Goal: Task Accomplishment & Management: Manage account settings

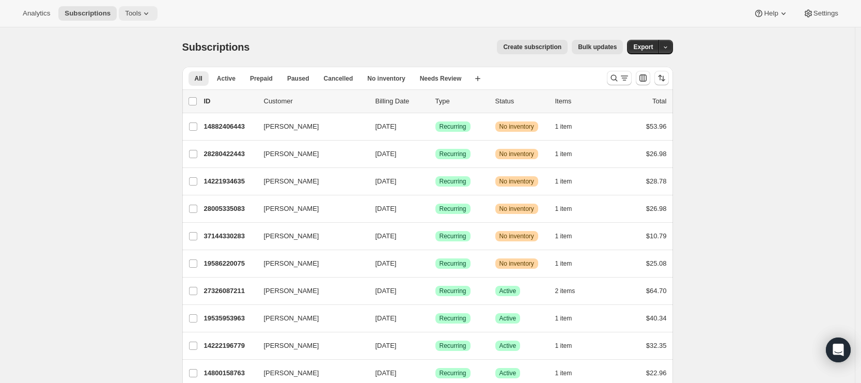
click at [135, 12] on span "Tools" at bounding box center [133, 13] width 16 height 8
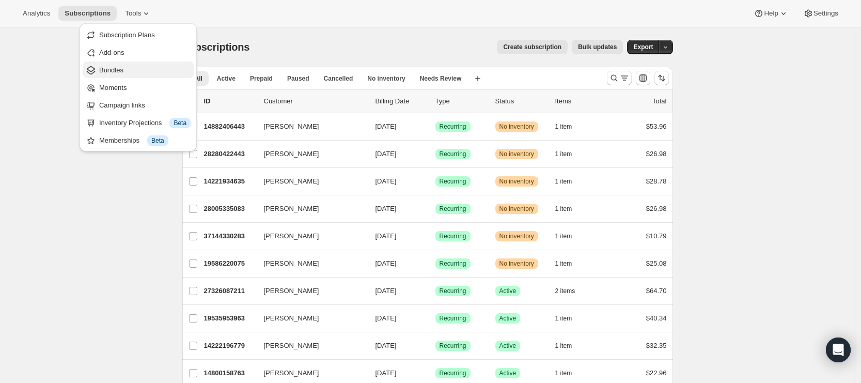
click at [129, 73] on span "Bundles" at bounding box center [144, 70] width 91 height 10
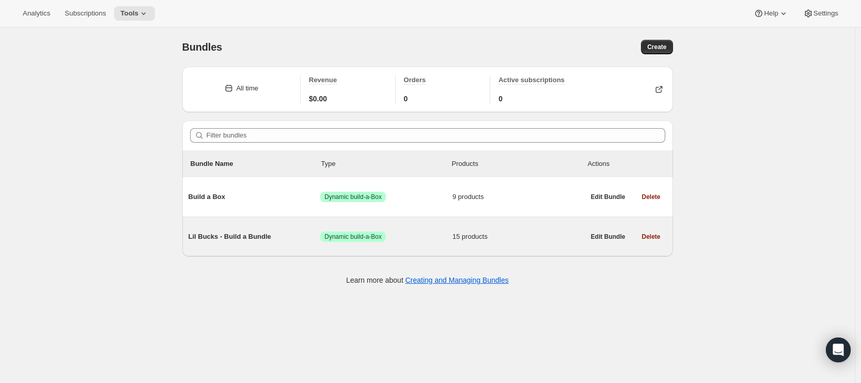
click at [434, 249] on div "Lil Bucks - Build a Bundle Success Dynamic build-a-Box 15 products" at bounding box center [386, 236] width 396 height 27
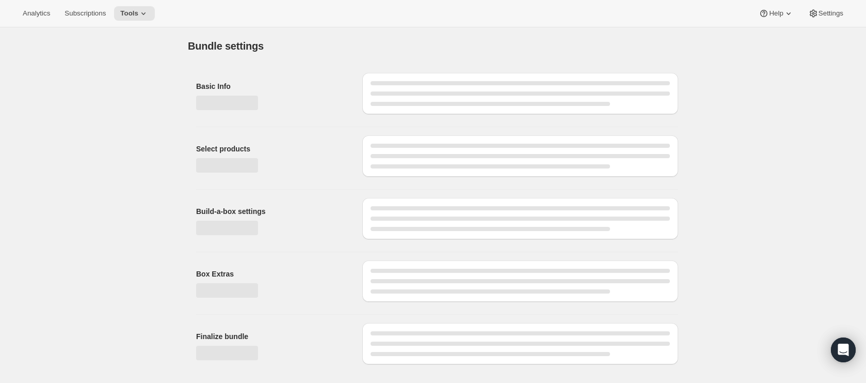
type input "Lil Bucks - Build a Bundle"
radio input "true"
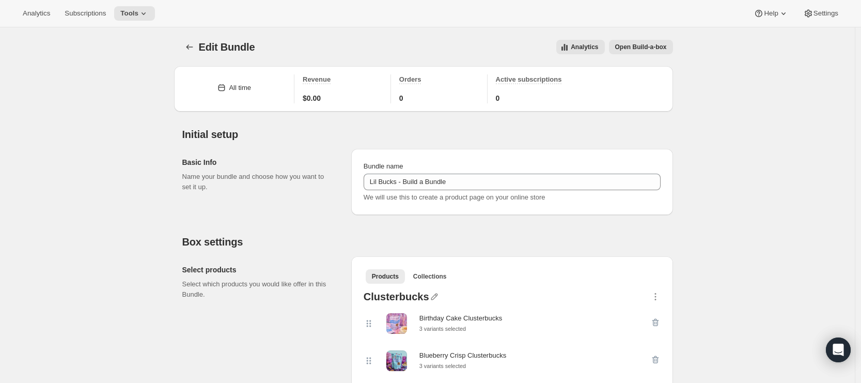
click at [642, 50] on span "Open Build-a-box" at bounding box center [641, 47] width 52 height 8
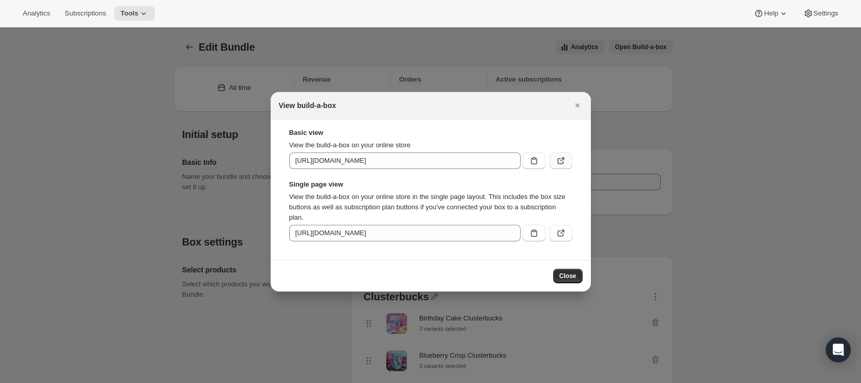
click at [561, 163] on icon ":re4:" at bounding box center [561, 160] width 10 height 10
click at [580, 103] on icon "Close" at bounding box center [577, 105] width 10 height 10
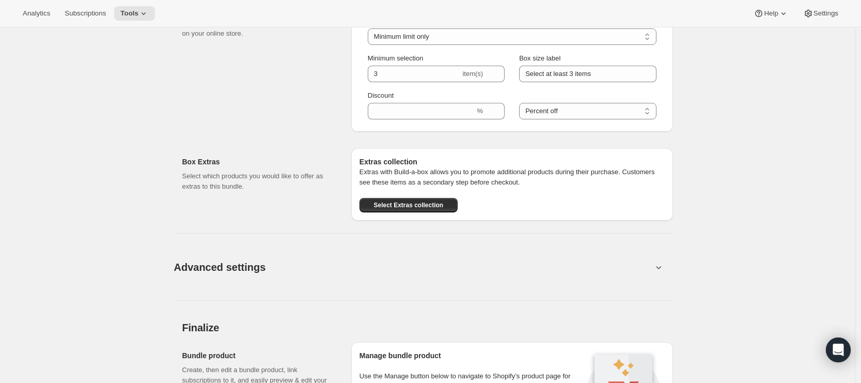
scroll to position [1211, 0]
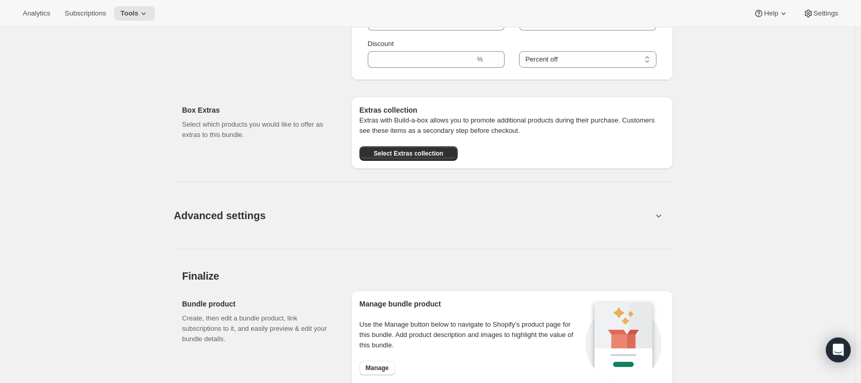
click at [322, 225] on button "Advanced settings" at bounding box center [413, 215] width 491 height 40
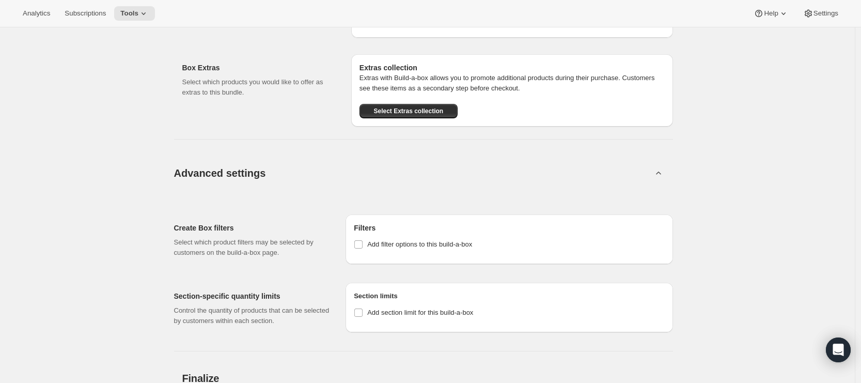
scroll to position [1376, 0]
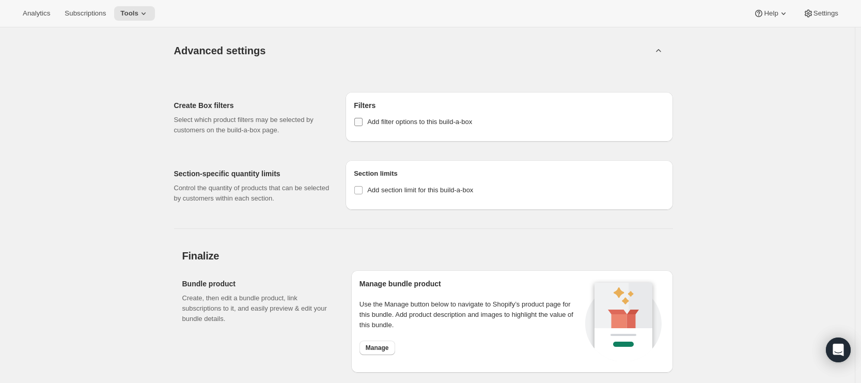
click at [358, 126] on input "Add filter options to this build-a-box" at bounding box center [358, 122] width 8 height 8
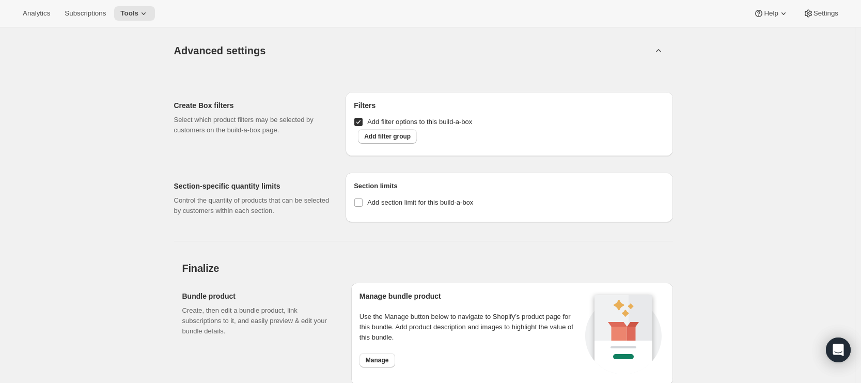
click at [359, 126] on input "Add filter options to this build-a-box" at bounding box center [358, 122] width 8 height 8
checkbox input "false"
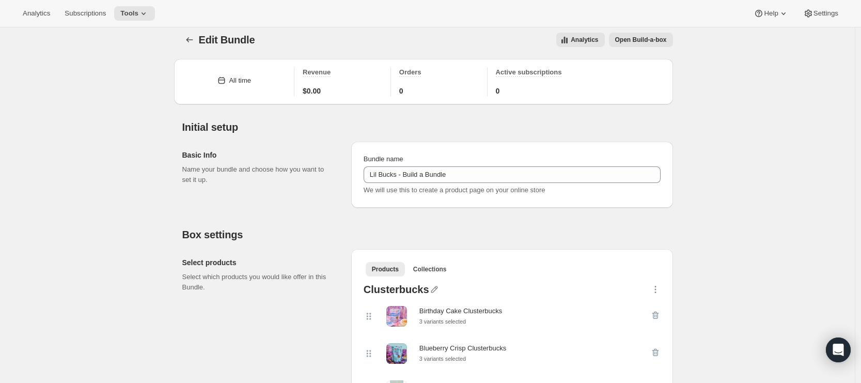
scroll to position [0, 0]
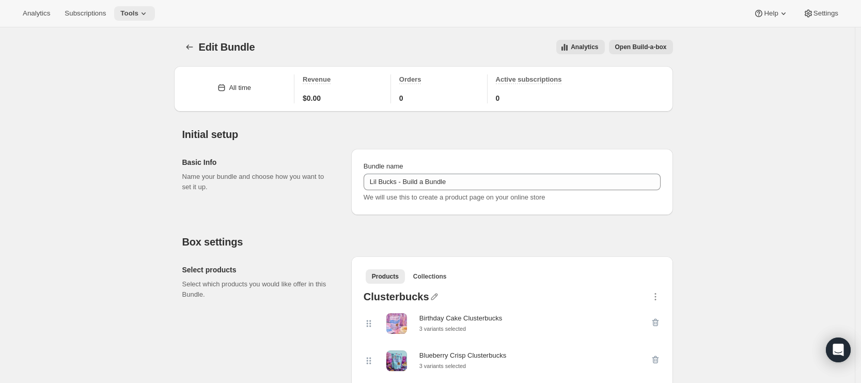
click at [148, 16] on icon at bounding box center [143, 13] width 10 height 10
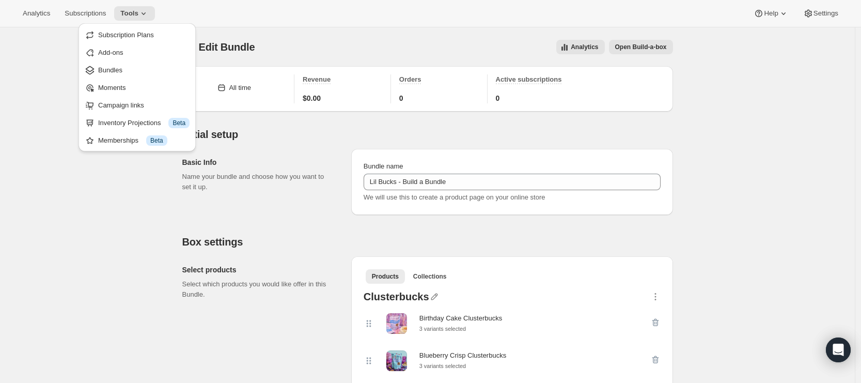
click at [281, 34] on div "Edit Bundle. This page is ready Edit Bundle Analytics Open Build-a-box More act…" at bounding box center [427, 46] width 491 height 39
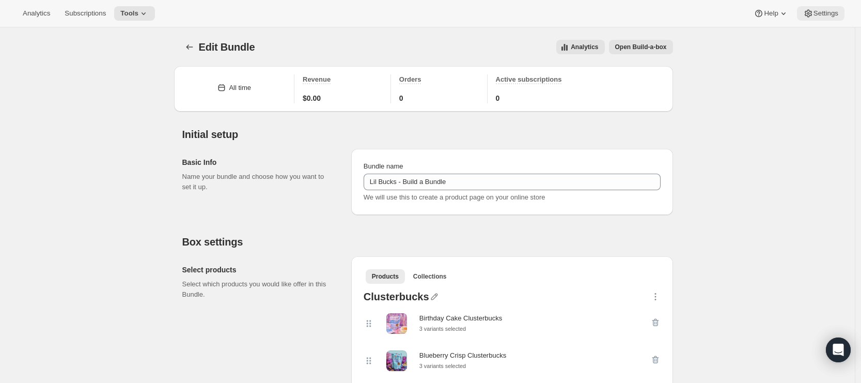
click at [828, 14] on span "Settings" at bounding box center [825, 13] width 25 height 8
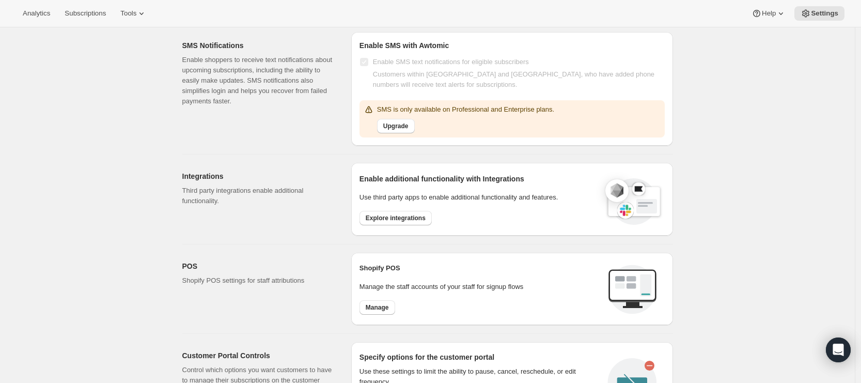
scroll to position [437, 0]
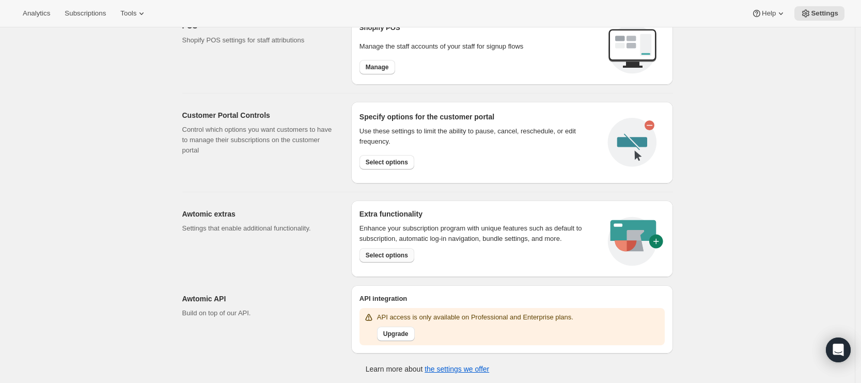
click at [389, 251] on span "Select options" at bounding box center [387, 255] width 42 height 8
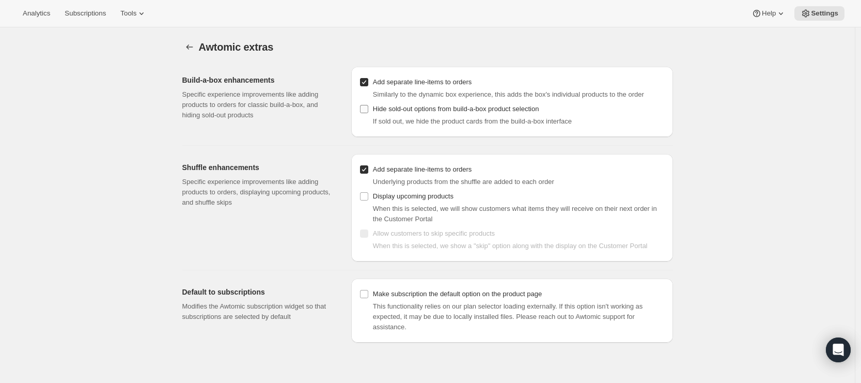
click at [365, 109] on input "Hide sold-out options from build-a-box product selection" at bounding box center [364, 109] width 8 height 8
click at [366, 108] on input "Hide sold-out options from build-a-box product selection" at bounding box center [364, 109] width 8 height 8
checkbox input "false"
click at [136, 15] on span "Tools" at bounding box center [128, 13] width 16 height 8
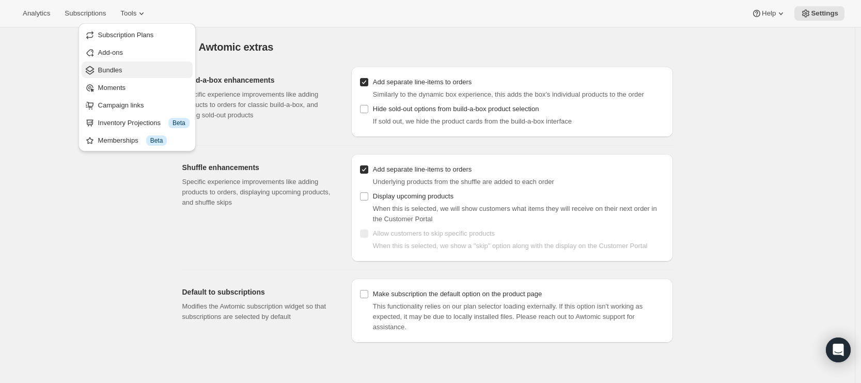
click at [127, 72] on span "Bundles" at bounding box center [143, 70] width 91 height 10
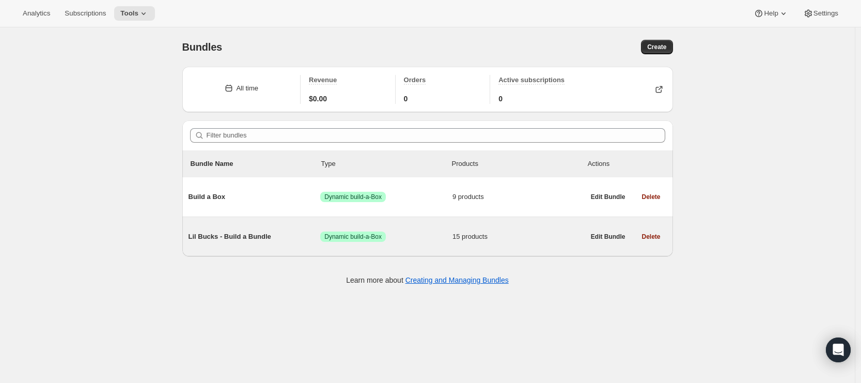
click at [540, 238] on span "15 products" at bounding box center [518, 236] width 132 height 10
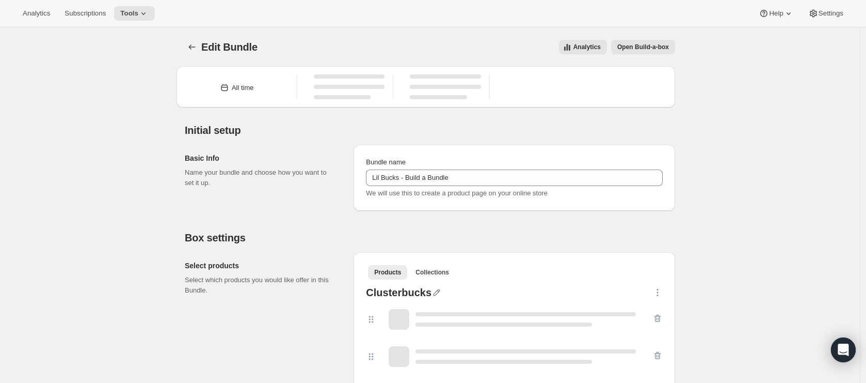
type input "Lil Bucks - Build a Bundle"
radio input "true"
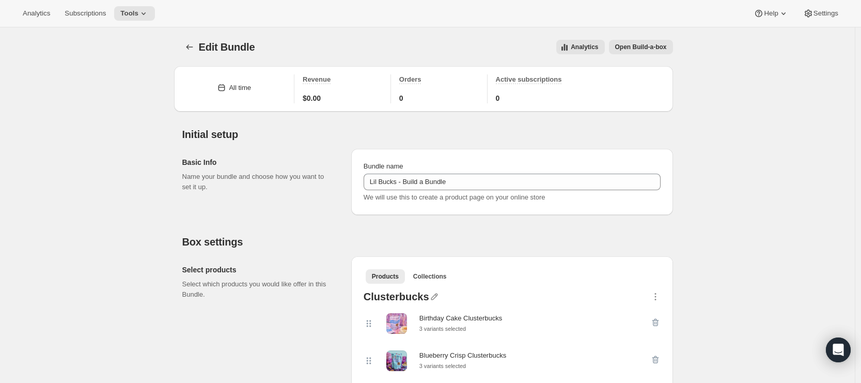
click at [631, 47] on span "Open Build-a-box" at bounding box center [641, 47] width 52 height 8
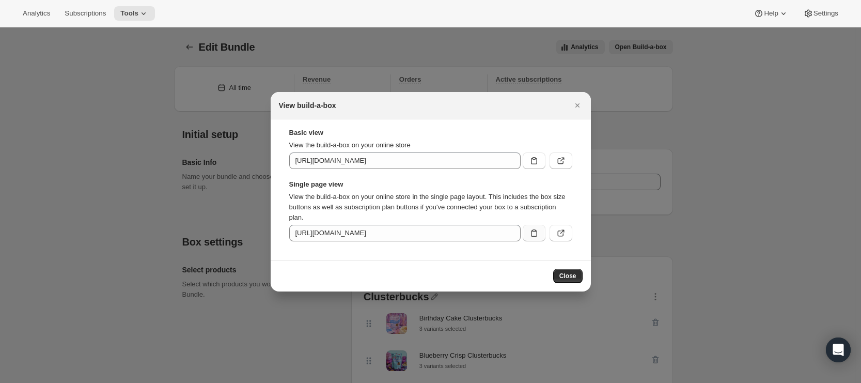
click at [533, 234] on icon ":r3s:" at bounding box center [534, 233] width 10 height 10
click at [560, 161] on icon ":r3s:" at bounding box center [561, 160] width 10 height 10
click at [578, 106] on icon "Close" at bounding box center [577, 105] width 4 height 4
